Goal: Task Accomplishment & Management: Manage account settings

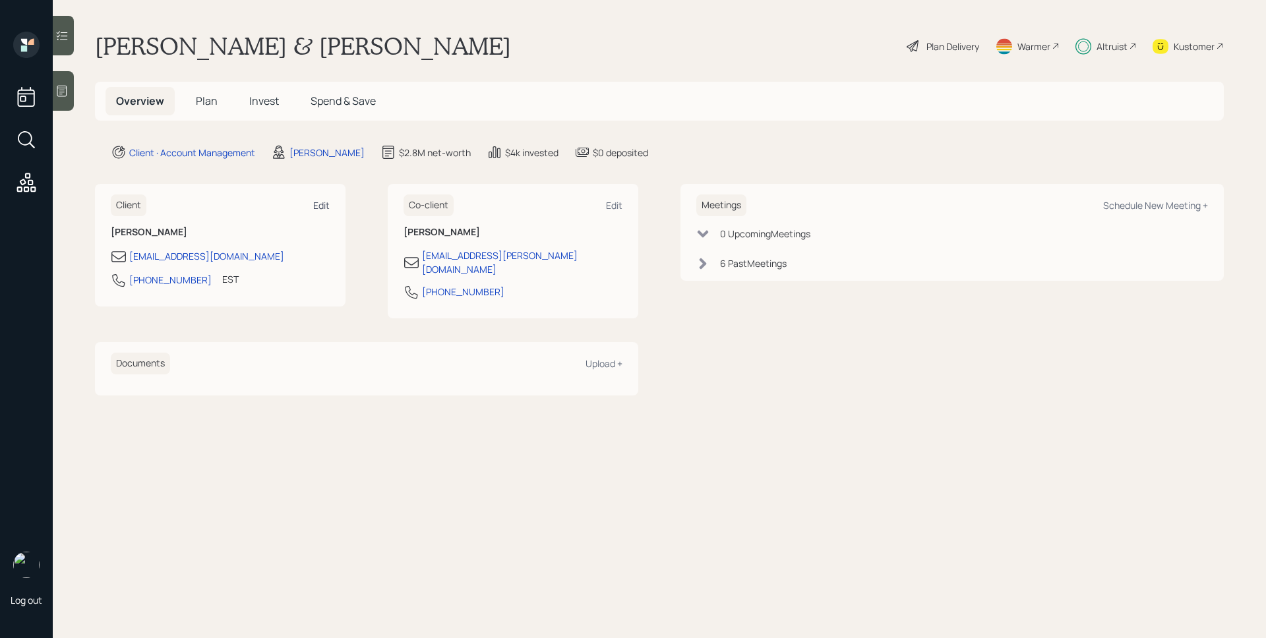
click at [322, 200] on div "Edit" at bounding box center [321, 205] width 16 height 13
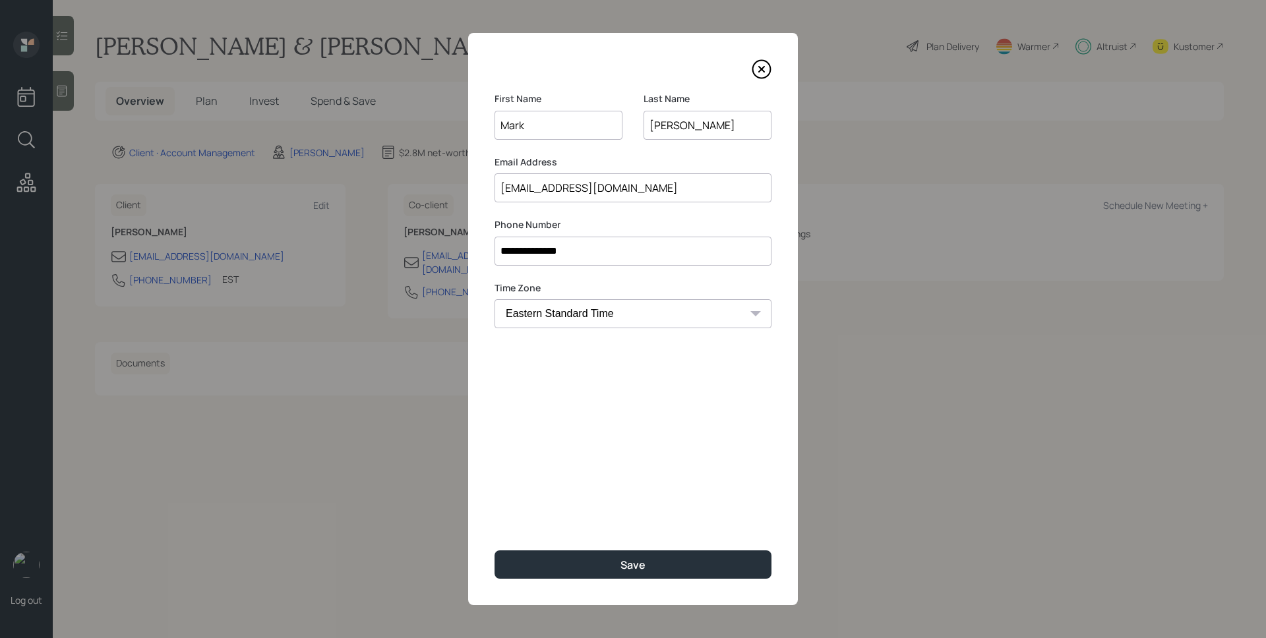
click at [663, 124] on input "D'amato" at bounding box center [707, 125] width 128 height 29
type input "D'Amato"
click at [646, 568] on button "Save" at bounding box center [632, 564] width 277 height 28
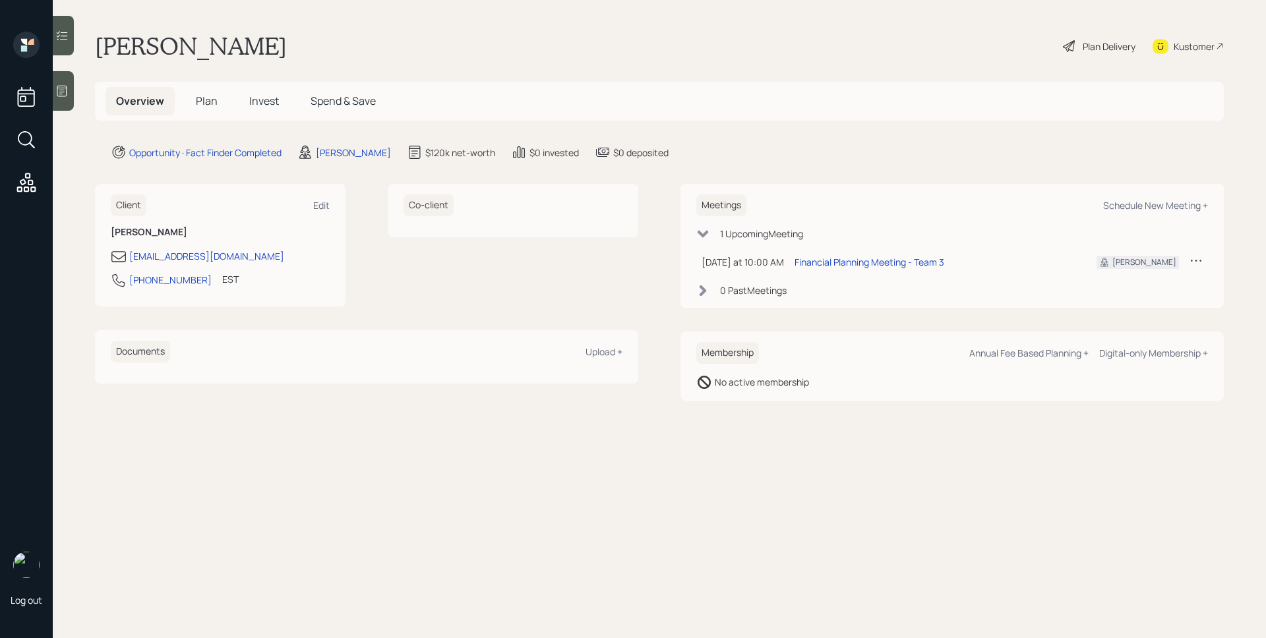
click at [73, 97] on div at bounding box center [63, 91] width 21 height 40
